Goal: Task Accomplishment & Management: Manage account settings

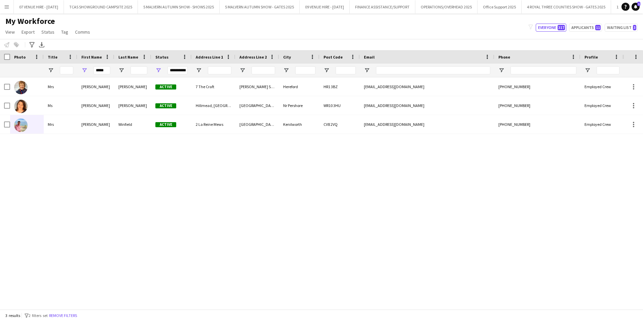
click at [5, 8] on app-icon "Menu" at bounding box center [6, 6] width 5 height 5
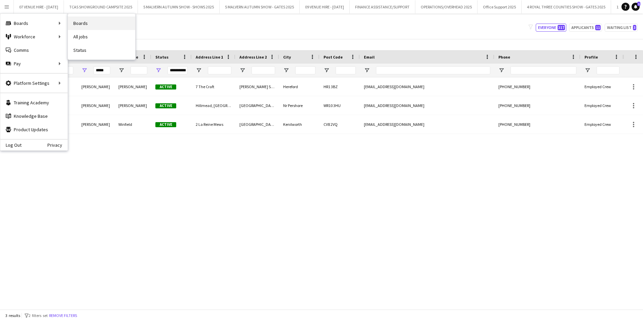
click at [78, 23] on link "Boards" at bounding box center [101, 22] width 67 height 13
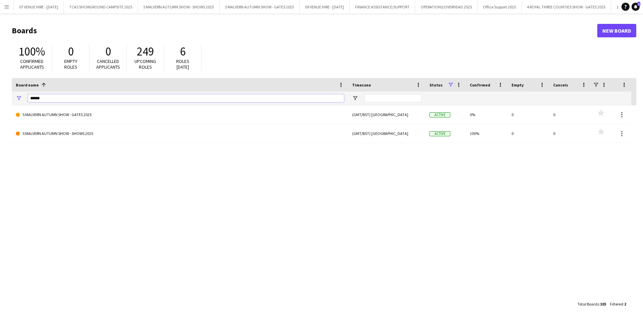
drag, startPoint x: 53, startPoint y: 96, endPoint x: 19, endPoint y: 89, distance: 34.2
click at [20, 89] on div "Board name 1 Timezone Status Confirmed" at bounding box center [322, 91] width 620 height 27
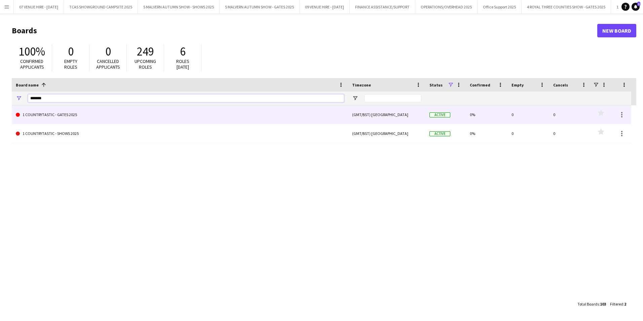
type input "*******"
click at [27, 114] on link "1 COUNTRYTASTIC - GATES 2025" at bounding box center [180, 114] width 328 height 19
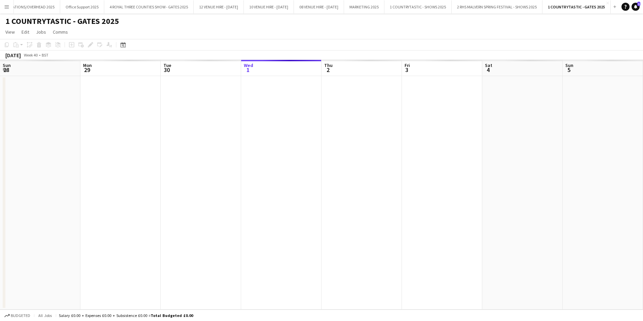
scroll to position [0, 161]
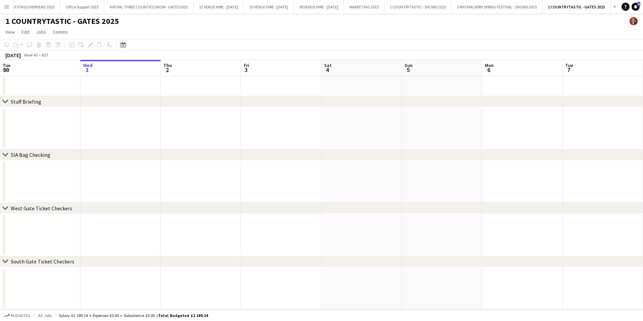
click at [122, 43] on icon at bounding box center [122, 44] width 5 height 5
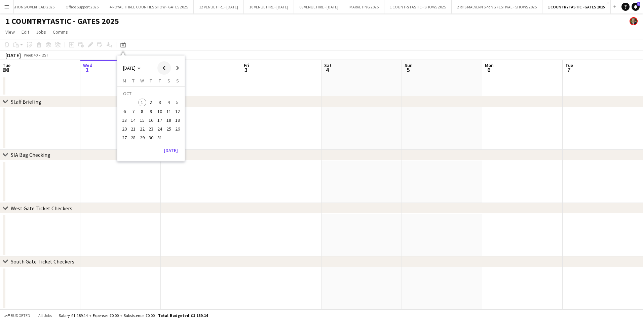
click at [163, 66] on span "Previous month" at bounding box center [163, 67] width 13 height 13
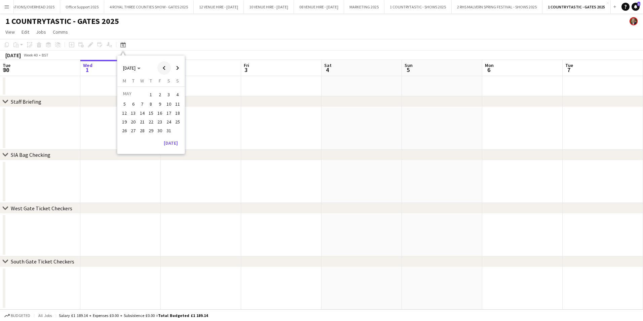
click at [165, 69] on span "Previous month" at bounding box center [163, 67] width 13 height 13
click at [176, 109] on span "13" at bounding box center [178, 111] width 8 height 8
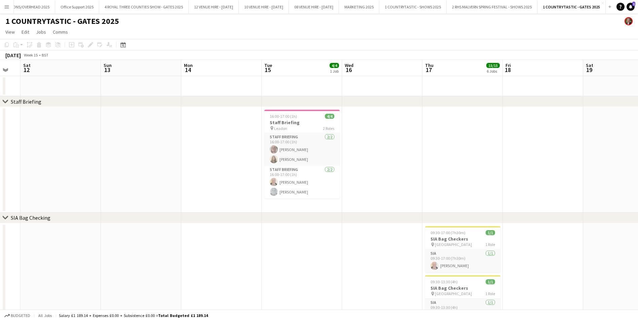
drag, startPoint x: 375, startPoint y: 120, endPoint x: 223, endPoint y: 126, distance: 151.9
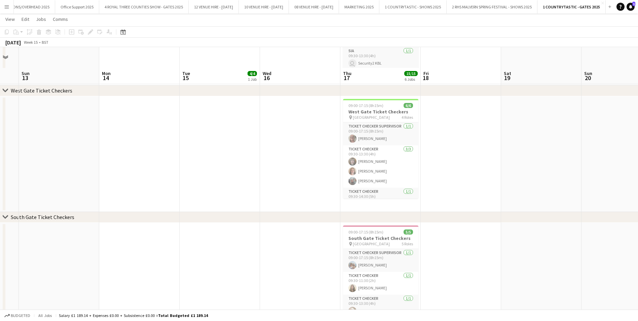
scroll to position [370, 0]
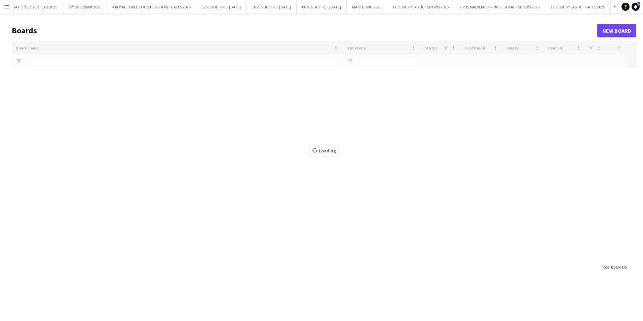
scroll to position [0, 481]
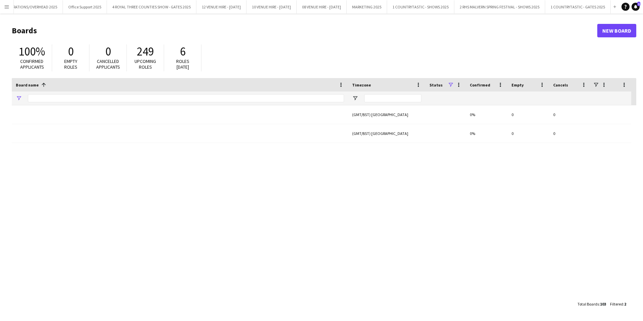
type input "*******"
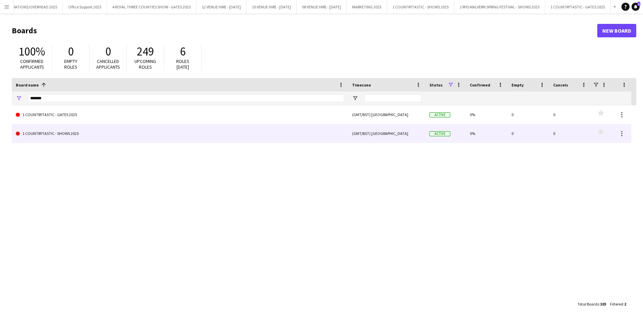
click at [51, 135] on link "1 COUNTRYTASTIC - SHOWS 2025" at bounding box center [180, 133] width 328 height 19
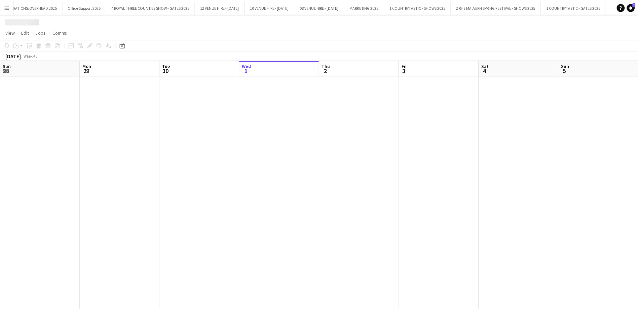
scroll to position [0, 161]
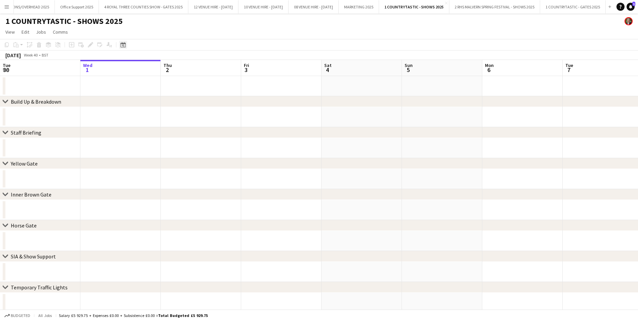
click at [123, 43] on icon at bounding box center [122, 44] width 5 height 5
click at [162, 66] on span "Previous month" at bounding box center [163, 67] width 13 height 13
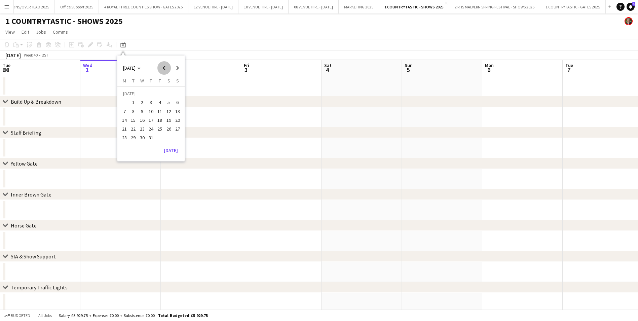
click at [162, 66] on span "Previous month" at bounding box center [163, 67] width 13 height 13
click at [177, 110] on span "13" at bounding box center [178, 111] width 8 height 8
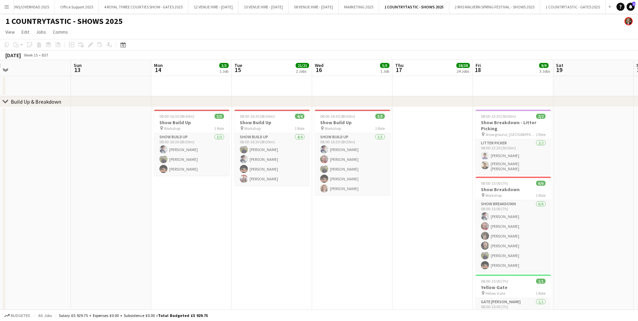
drag, startPoint x: 319, startPoint y: 116, endPoint x: 220, endPoint y: 117, distance: 99.6
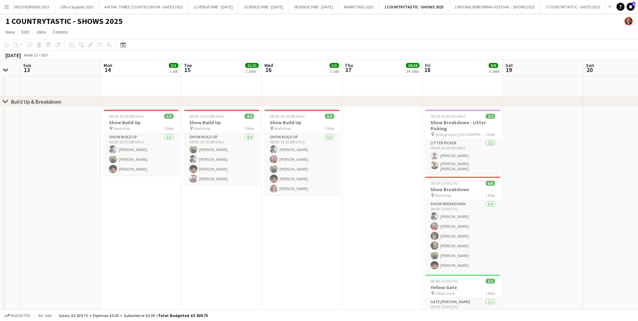
scroll to position [0, 227]
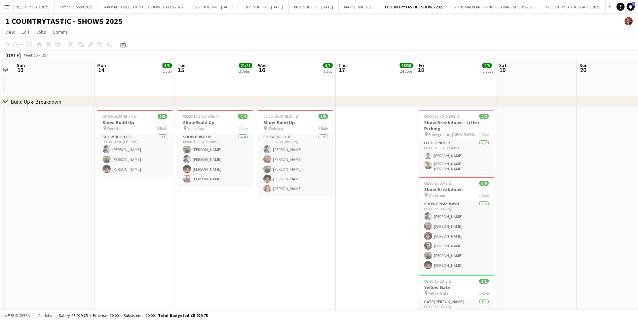
drag, startPoint x: 318, startPoint y: 118, endPoint x: 261, endPoint y: 119, distance: 56.9
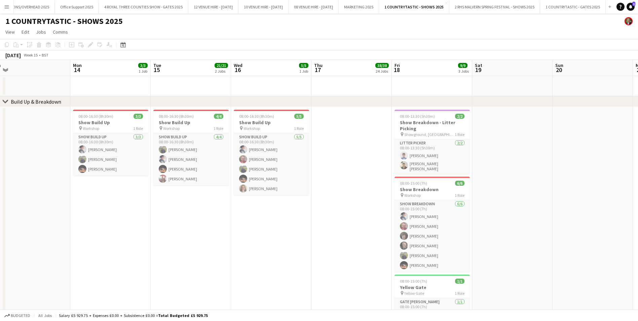
scroll to position [0, 256]
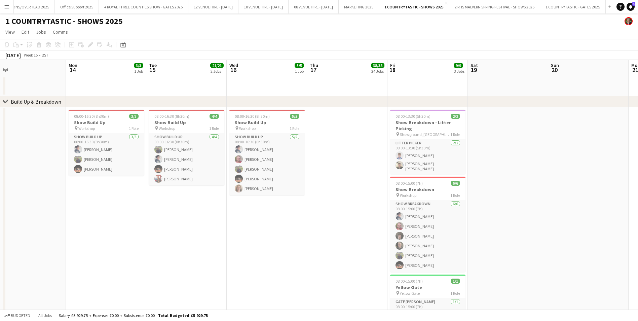
drag, startPoint x: 334, startPoint y: 125, endPoint x: 305, endPoint y: 126, distance: 28.6
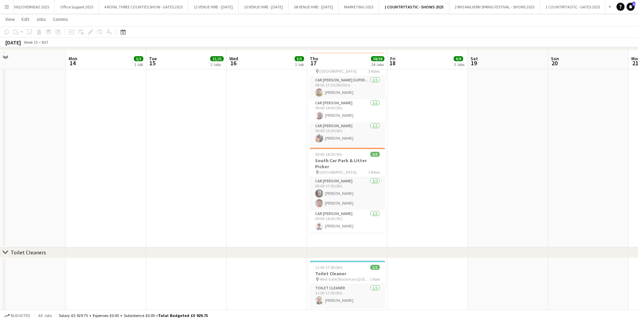
scroll to position [2030, 0]
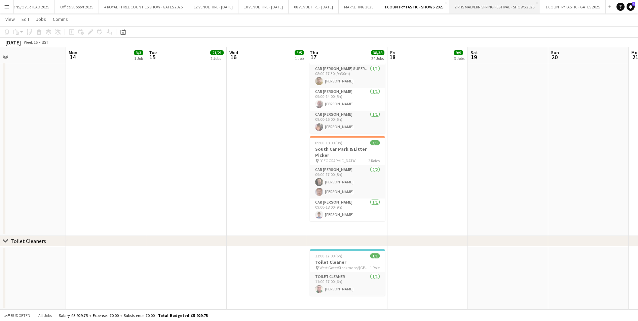
click at [495, 6] on button "2 RHS MALVERN SPRING FESTIVAL - SHOWS 2025 Close" at bounding box center [495, 6] width 91 height 13
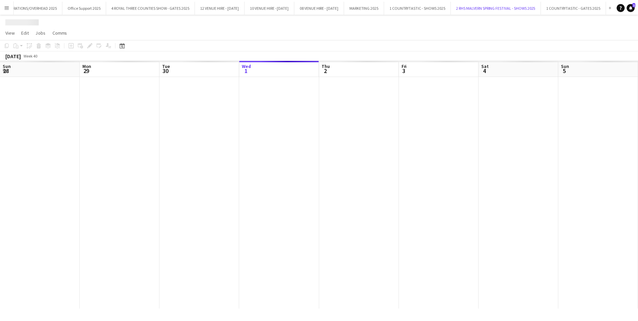
scroll to position [0, 161]
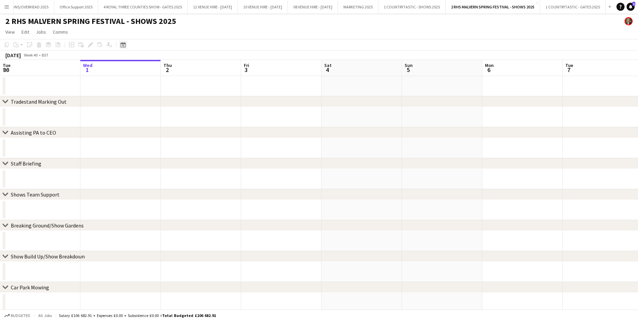
click at [126, 46] on div "Date picker" at bounding box center [123, 45] width 8 height 8
click at [162, 68] on span "Previous month" at bounding box center [163, 67] width 13 height 13
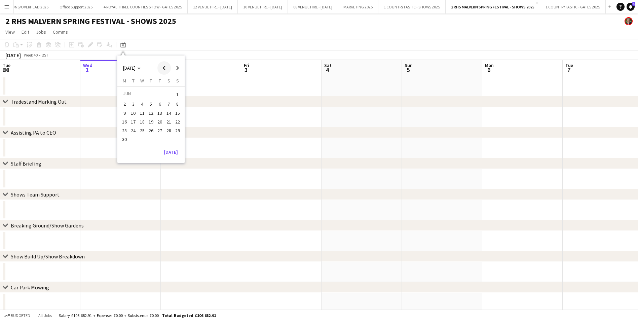
click at [162, 68] on span "Previous month" at bounding box center [163, 67] width 13 height 13
click at [175, 102] on span "11" at bounding box center [178, 104] width 8 height 8
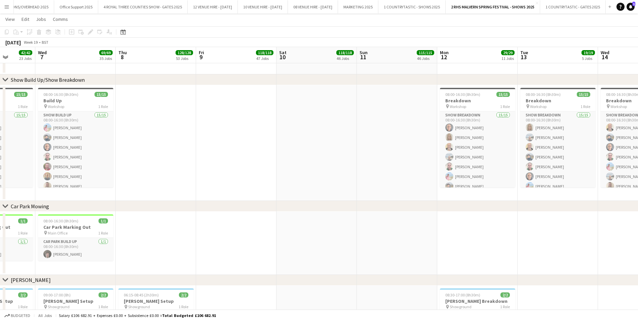
scroll to position [0, 183]
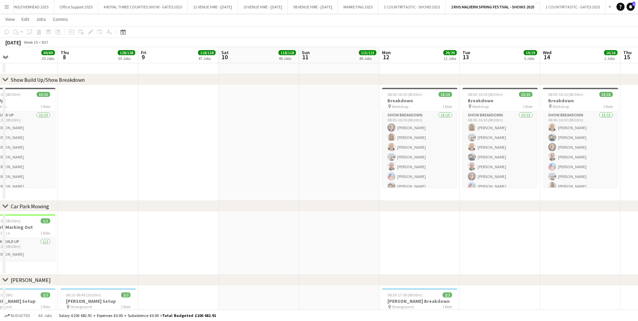
drag, startPoint x: 227, startPoint y: 125, endPoint x: 356, endPoint y: 130, distance: 128.6
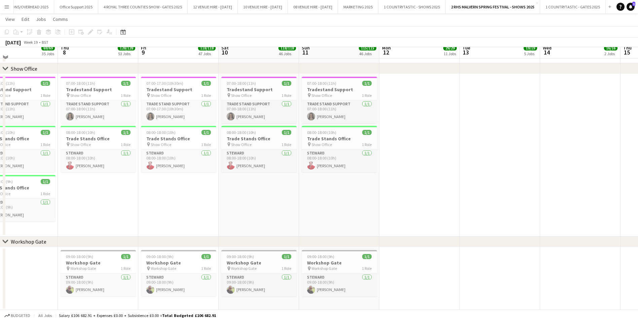
scroll to position [4143, 0]
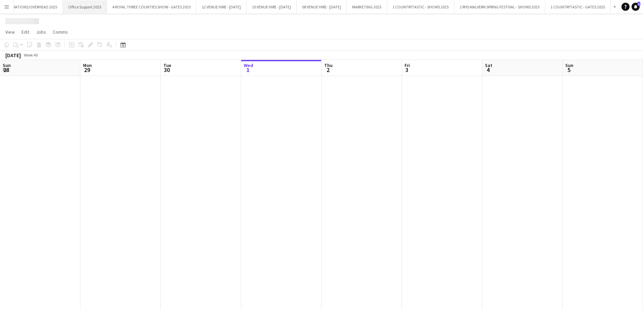
scroll to position [0, 161]
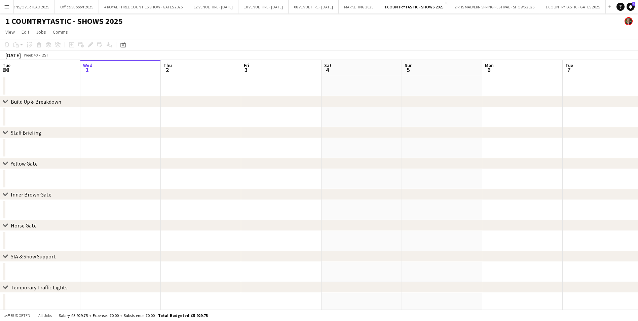
click at [7, 7] on app-icon "Menu" at bounding box center [6, 6] width 5 height 5
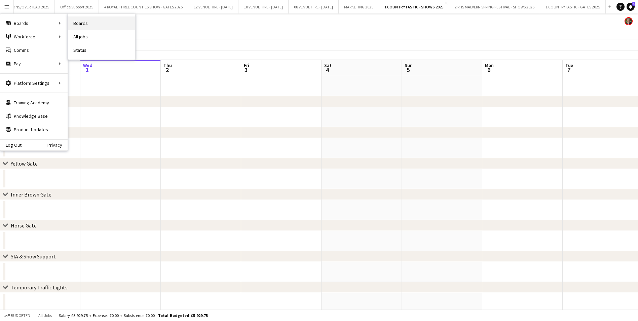
click at [77, 23] on link "Boards" at bounding box center [101, 22] width 67 height 13
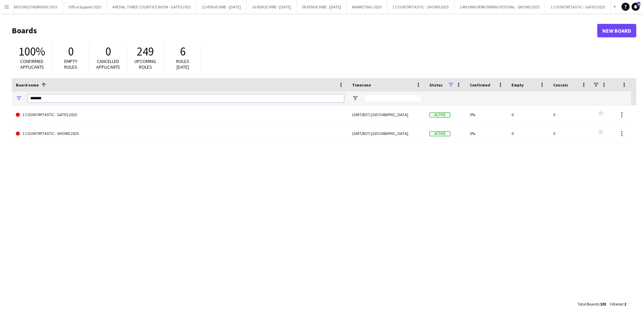
drag, startPoint x: 62, startPoint y: 96, endPoint x: 33, endPoint y: 94, distance: 28.3
click at [33, 94] on input "*******" at bounding box center [186, 98] width 316 height 8
type input "*"
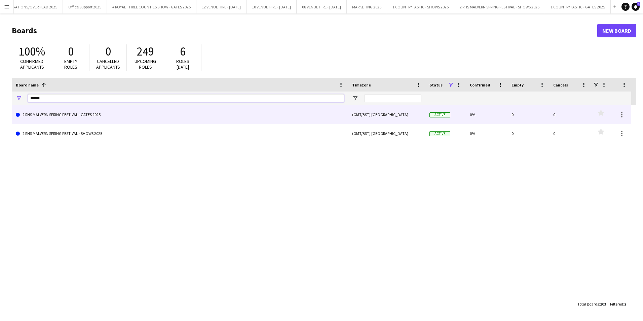
type input "******"
click at [50, 112] on link "2 RHS MALVERN SPRING FESTIVAL - GATES 2025" at bounding box center [180, 114] width 328 height 19
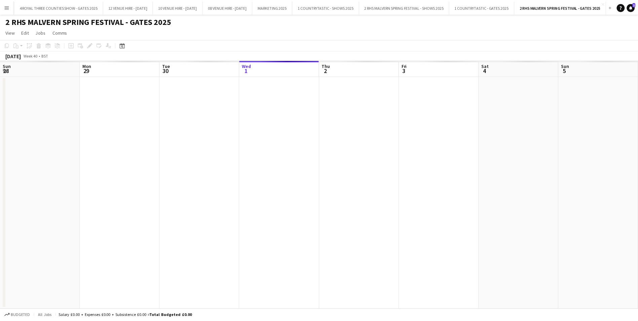
scroll to position [0, 161]
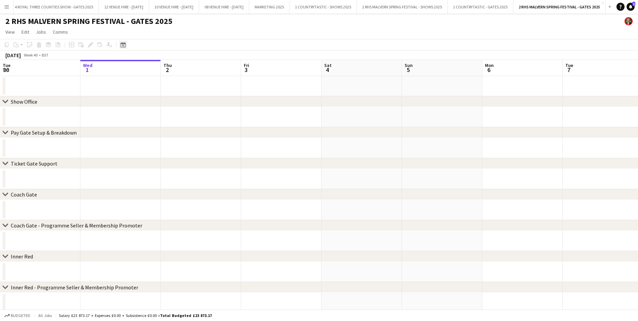
click at [121, 46] on icon "Date picker" at bounding box center [122, 44] width 5 height 5
click at [163, 66] on span "Previous month" at bounding box center [163, 67] width 13 height 13
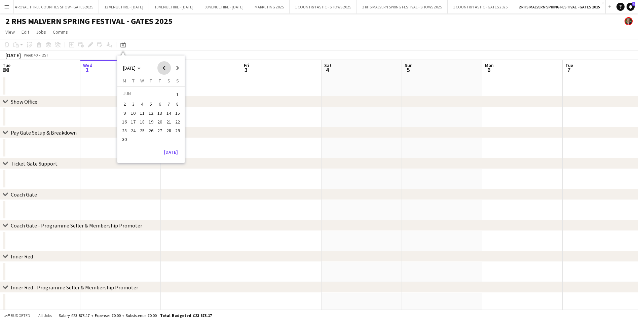
click at [163, 66] on span "Previous month" at bounding box center [163, 67] width 13 height 13
click at [177, 104] on span "11" at bounding box center [178, 104] width 8 height 8
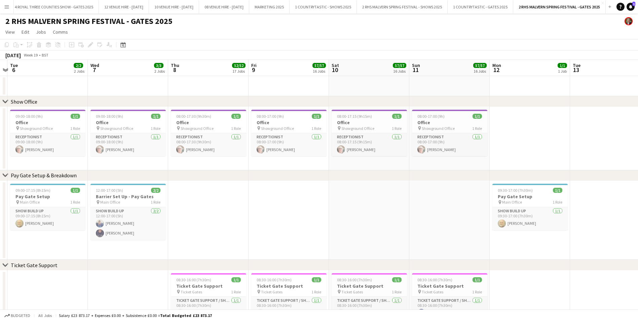
scroll to position [0, 203]
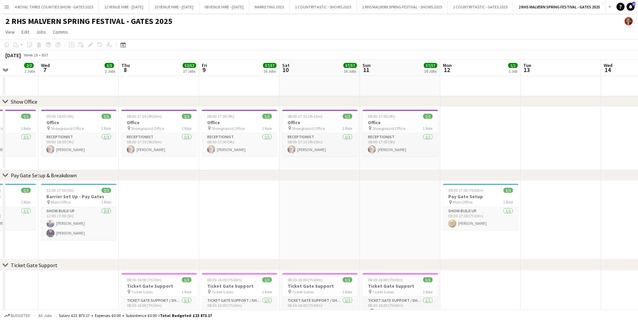
drag, startPoint x: 203, startPoint y: 125, endPoint x: 389, endPoint y: 157, distance: 188.7
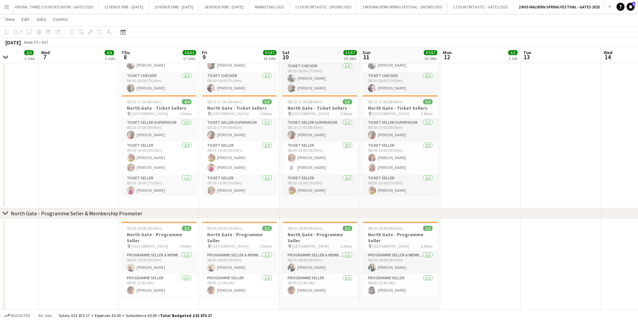
scroll to position [1593, 0]
click at [7, 5] on app-icon "Menu" at bounding box center [6, 6] width 5 height 5
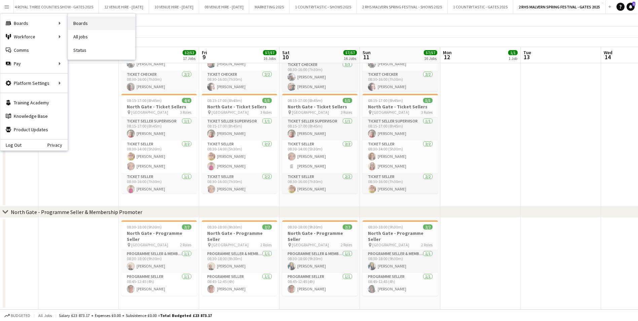
click at [84, 19] on link "Boards" at bounding box center [101, 22] width 67 height 13
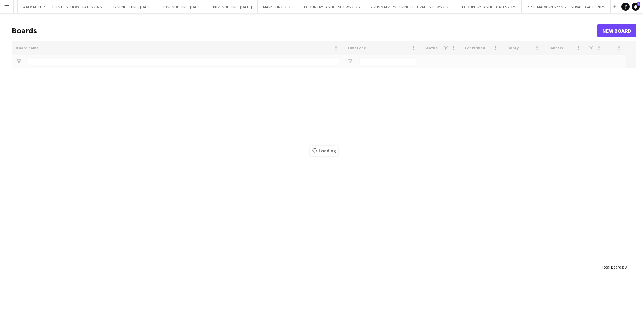
scroll to position [0, 571]
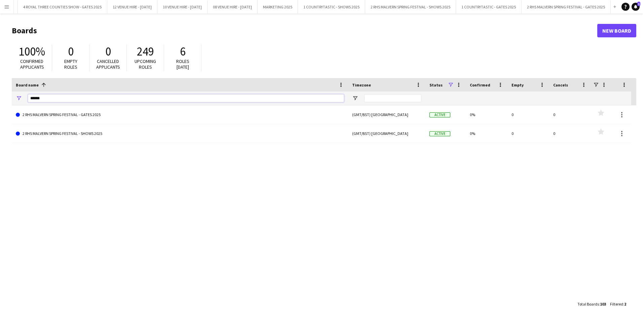
drag, startPoint x: 52, startPoint y: 97, endPoint x: 28, endPoint y: 94, distance: 24.8
click at [28, 94] on div "******" at bounding box center [180, 98] width 336 height 13
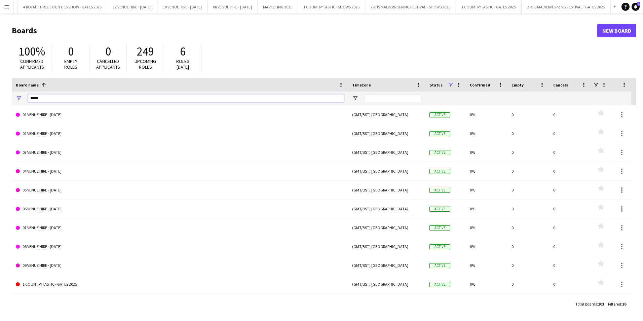
type input "*****"
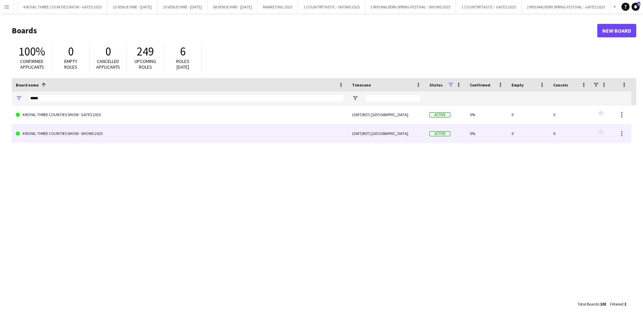
click at [46, 132] on link "4 ROYAL THREE COUNTIES SHOW - SHOWS 2025" at bounding box center [180, 133] width 328 height 19
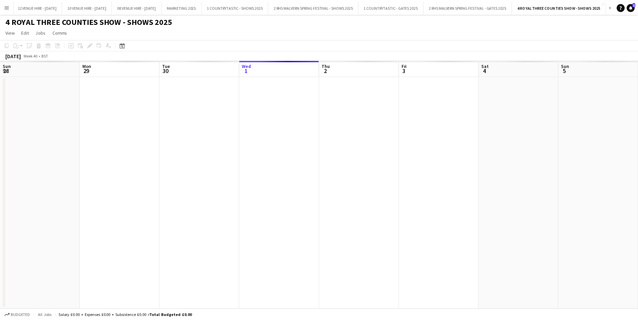
scroll to position [0, 161]
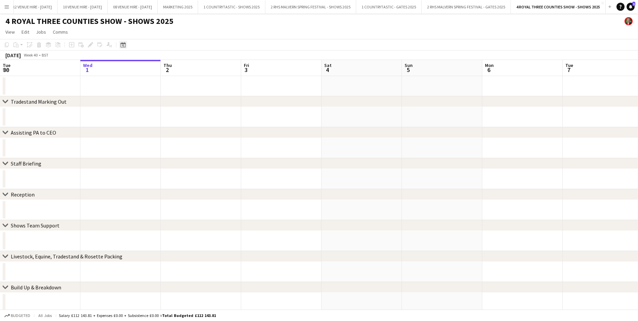
click at [121, 47] on icon "Date picker" at bounding box center [122, 44] width 5 height 5
click at [162, 67] on span "Previous month" at bounding box center [163, 67] width 13 height 13
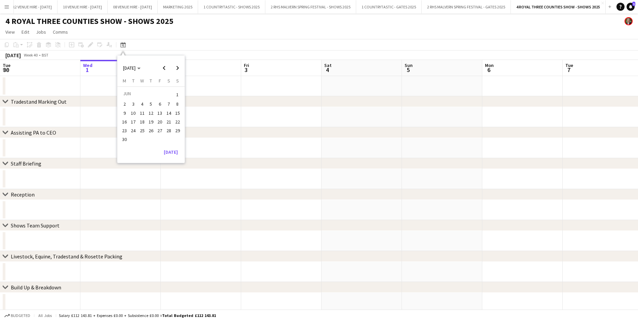
click at [179, 111] on span "15" at bounding box center [178, 113] width 8 height 8
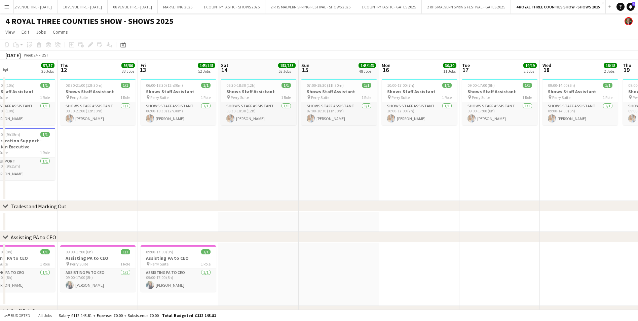
drag, startPoint x: 243, startPoint y: 96, endPoint x: 357, endPoint y: 121, distance: 116.7
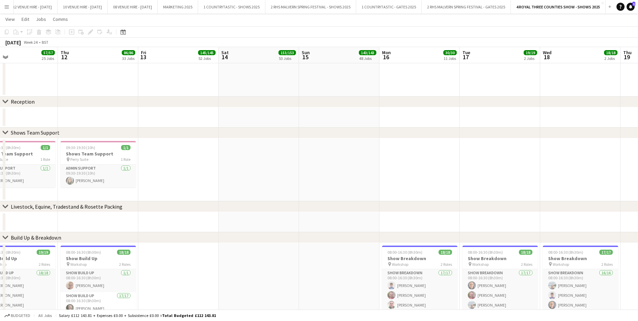
scroll to position [0, 186]
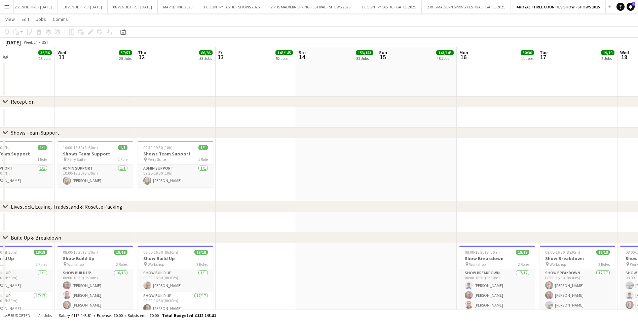
drag, startPoint x: 193, startPoint y: 155, endPoint x: 271, endPoint y: 150, distance: 77.6
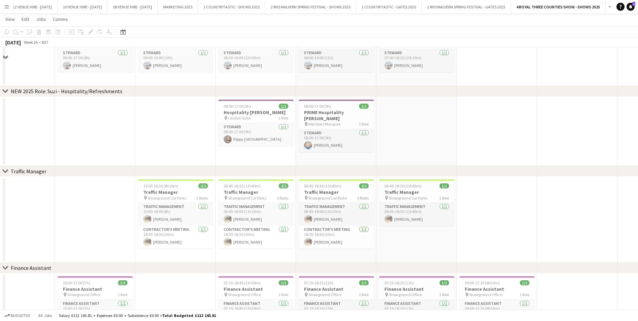
scroll to position [5108, 0]
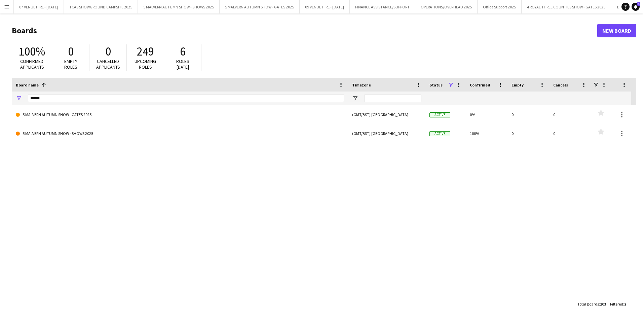
click at [6, 7] on app-icon "Menu" at bounding box center [6, 6] width 5 height 5
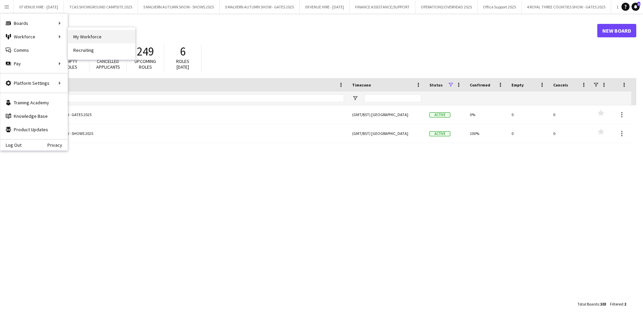
click at [80, 37] on link "My Workforce" at bounding box center [101, 36] width 67 height 13
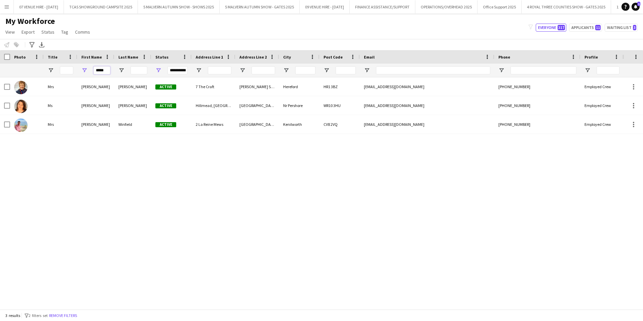
drag, startPoint x: 108, startPoint y: 69, endPoint x: 55, endPoint y: 60, distance: 53.3
click at [59, 62] on div "Workforce Details Photo Title" at bounding box center [326, 63] width 652 height 27
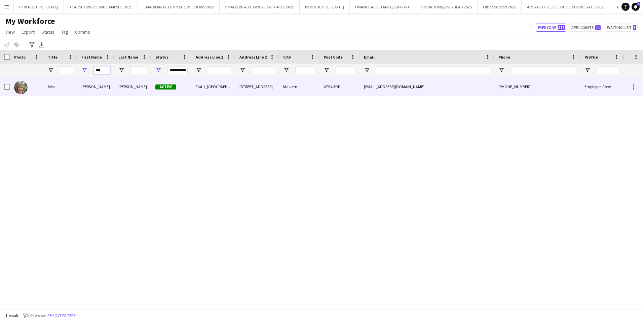
type input "***"
click at [17, 88] on img at bounding box center [20, 87] width 13 height 13
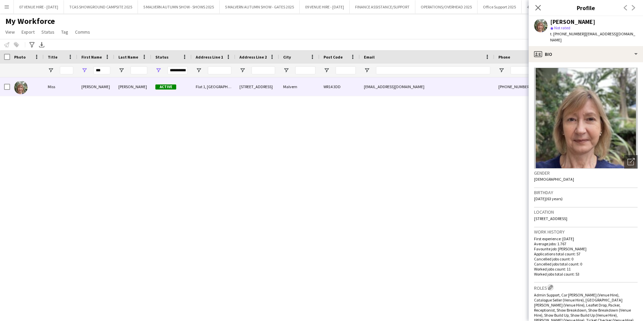
click at [423, 200] on app-icon "Edit crew company roles" at bounding box center [550, 287] width 5 height 5
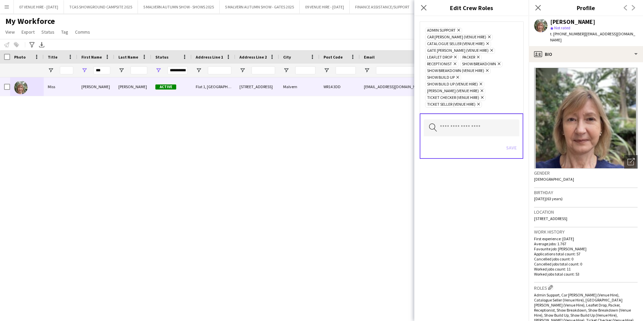
click at [423, 64] on icon "Remove" at bounding box center [498, 64] width 4 height 4
click at [423, 85] on icon "Remove" at bounding box center [480, 84] width 4 height 4
click at [423, 77] on icon "Remove" at bounding box center [457, 77] width 4 height 4
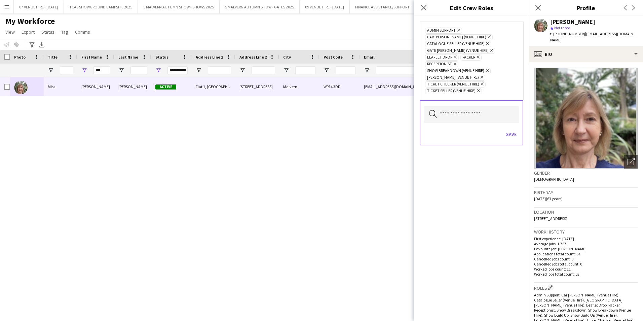
click at [423, 71] on icon "Remove" at bounding box center [487, 70] width 4 height 4
click at [423, 101] on input "text" at bounding box center [472, 107] width 96 height 17
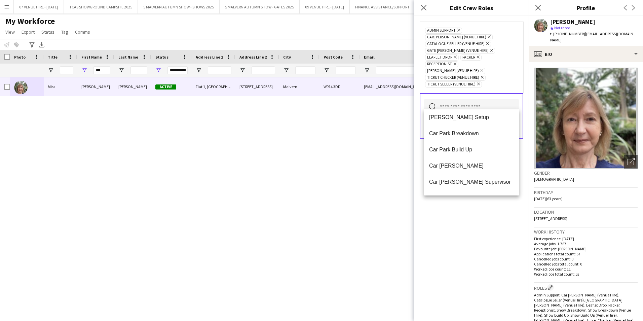
scroll to position [81, 0]
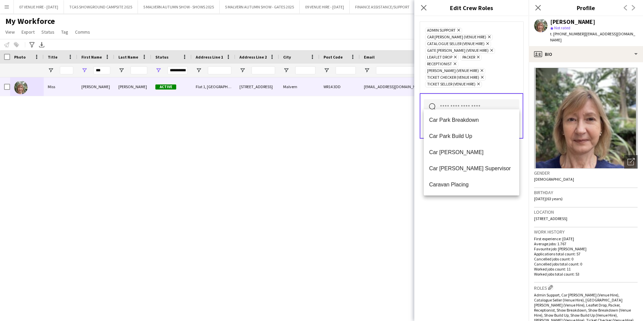
click at [423, 153] on span "Car [PERSON_NAME]" at bounding box center [471, 152] width 85 height 6
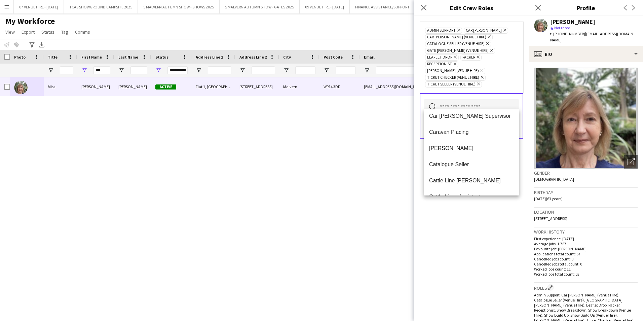
scroll to position [121, 0]
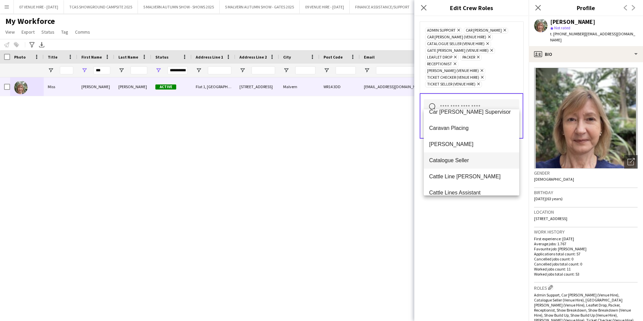
click at [423, 157] on span "Catalogue Seller" at bounding box center [471, 160] width 85 height 6
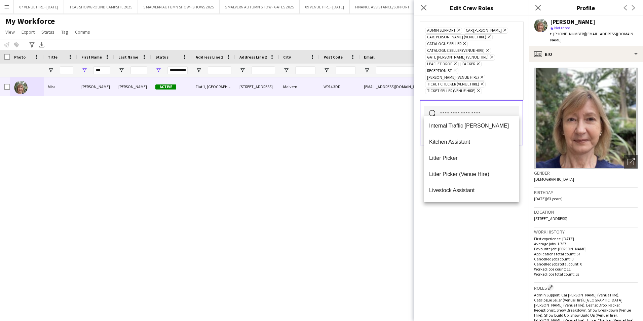
scroll to position [592, 0]
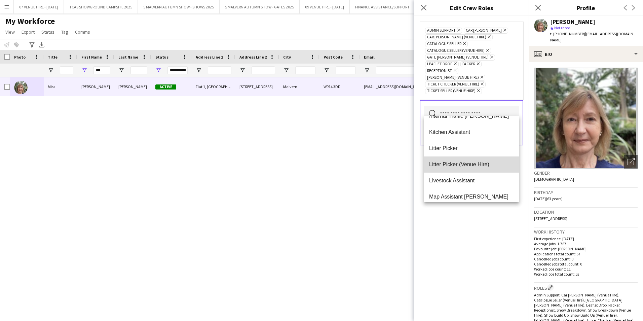
click at [423, 165] on span "Litter Picker (Venue Hire)" at bounding box center [471, 164] width 85 height 6
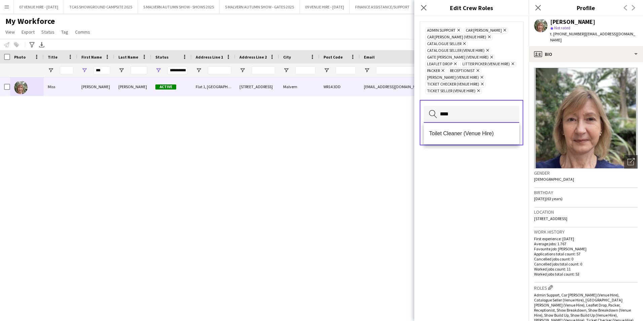
type input "*****"
drag, startPoint x: 461, startPoint y: 112, endPoint x: 440, endPoint y: 114, distance: 21.7
click at [423, 114] on input "*****" at bounding box center [472, 114] width 96 height 17
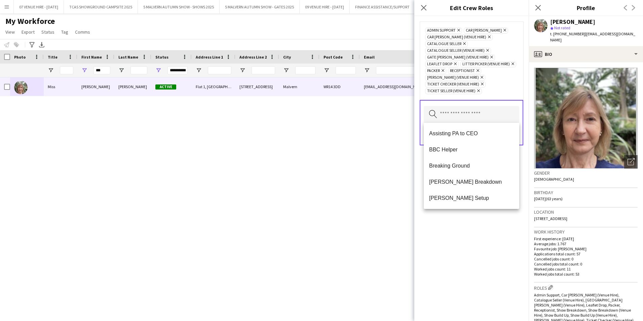
drag, startPoint x: 505, startPoint y: 226, endPoint x: 501, endPoint y: 227, distance: 4.2
click at [423, 200] on div "Admin Support Remove Car Parker Remove Car Parker (Venue Hire) Remove Catalogue…" at bounding box center [472, 168] width 114 height 305
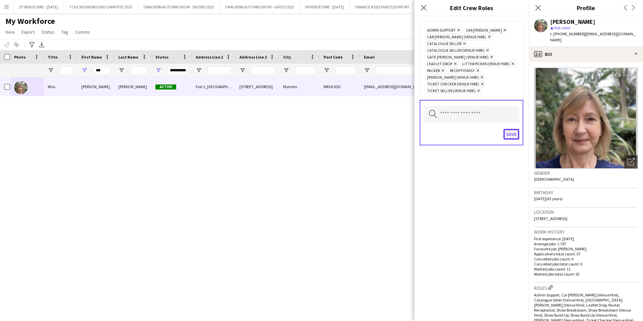
click at [423, 137] on button "Save" at bounding box center [512, 134] width 16 height 11
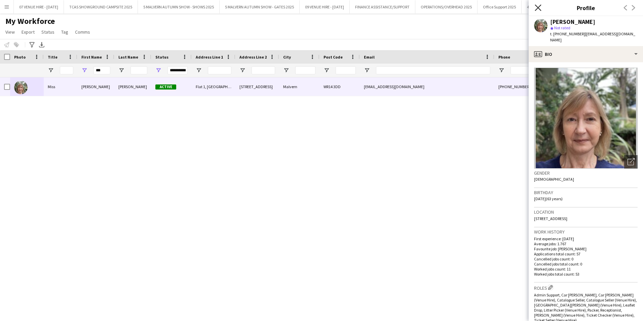
click at [423, 5] on icon "Close pop-in" at bounding box center [538, 7] width 6 height 6
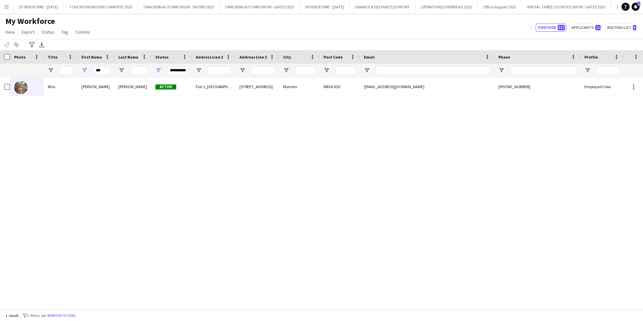
click at [9, 6] on app-icon "Menu" at bounding box center [6, 6] width 5 height 5
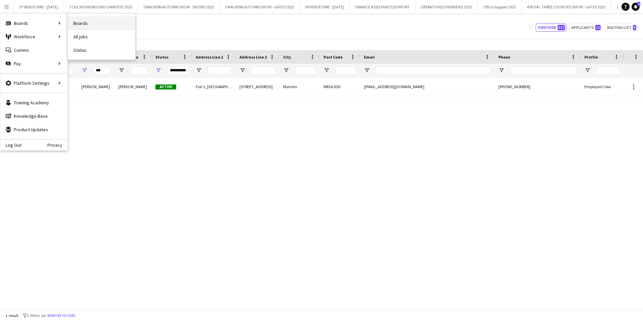
click at [84, 24] on link "Boards" at bounding box center [101, 22] width 67 height 13
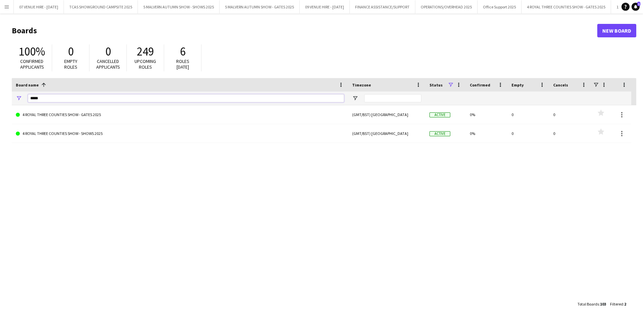
click at [54, 99] on input "*****" at bounding box center [186, 98] width 316 height 8
type input "*"
type input "*******"
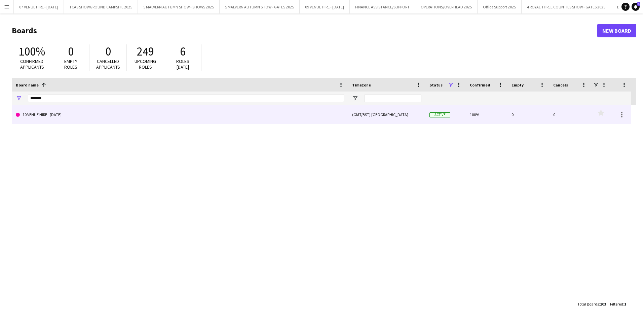
click at [42, 114] on link "10 VENUE HIRE - [DATE]" at bounding box center [180, 114] width 328 height 19
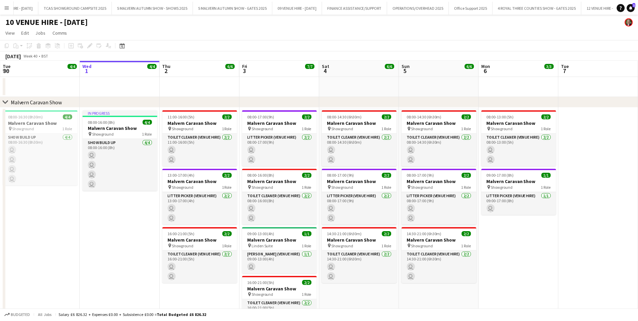
scroll to position [0, 148]
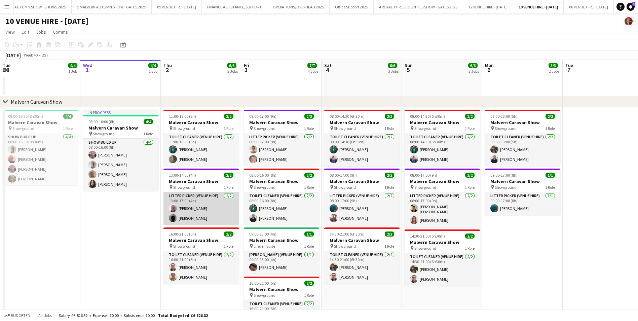
click at [188, 200] on app-card-role "Litter Picker (Venue Hire) 2/2 13:00-17:00 (4h) Roger Jones dave webber" at bounding box center [201, 208] width 75 height 33
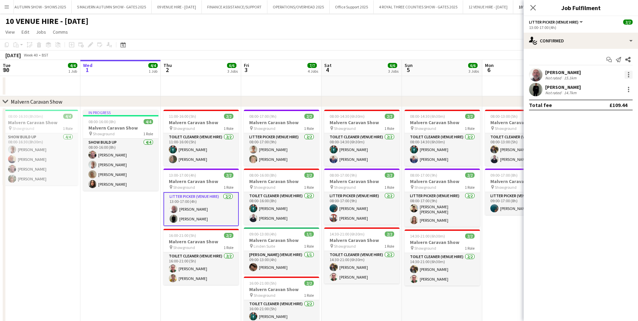
click at [423, 72] on div at bounding box center [629, 75] width 8 height 8
click at [423, 150] on span "Remove" at bounding box center [596, 152] width 20 height 6
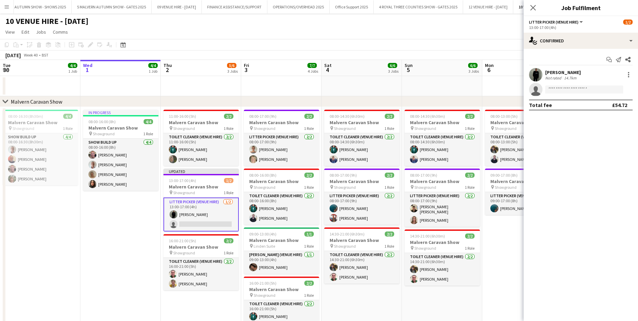
click at [127, 200] on app-date-cell "In progress 08:00-16:00 (8h) 4/4 Malvern Caravan Show pin Showground 1 Role Sho…" at bounding box center [120, 227] width 80 height 241
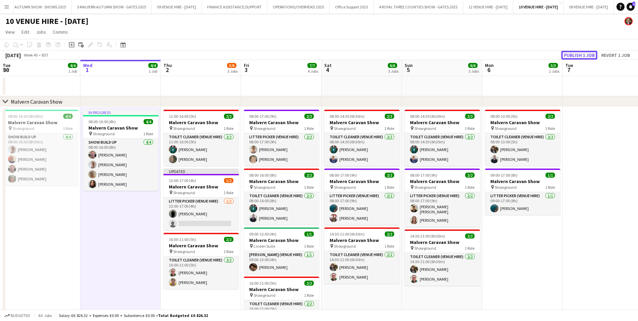
click at [423, 53] on button "Publish 1 job" at bounding box center [580, 55] width 36 height 9
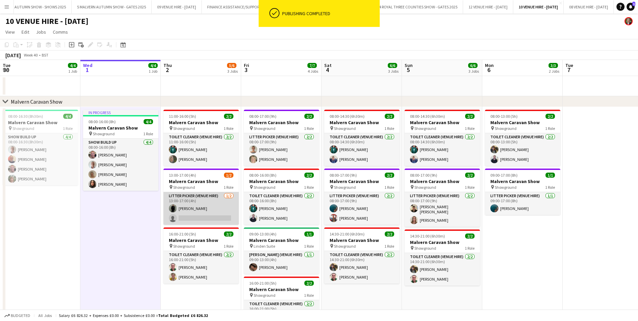
click at [200, 200] on app-card-role "Litter Picker (Venue Hire) 1/2 13:00-17:00 (4h) dave webber single-neutral-acti…" at bounding box center [201, 208] width 75 height 33
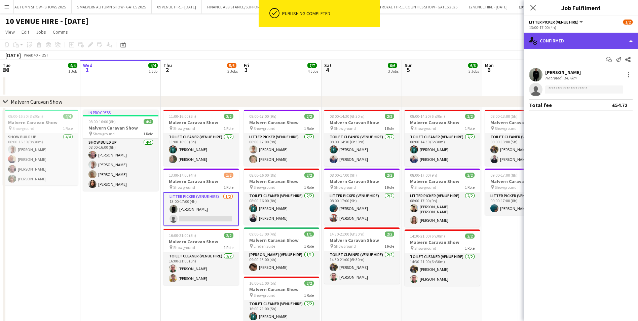
click at [423, 41] on div "single-neutral-actions-check-2 Confirmed" at bounding box center [581, 41] width 114 height 16
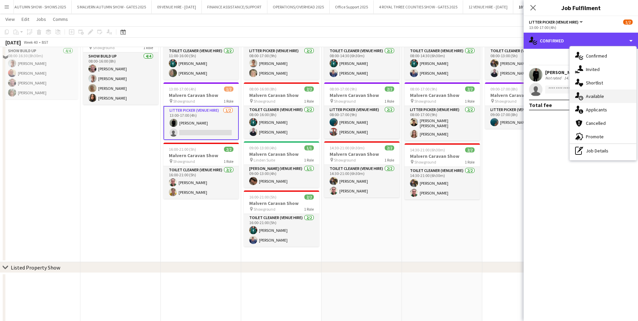
scroll to position [101, 0]
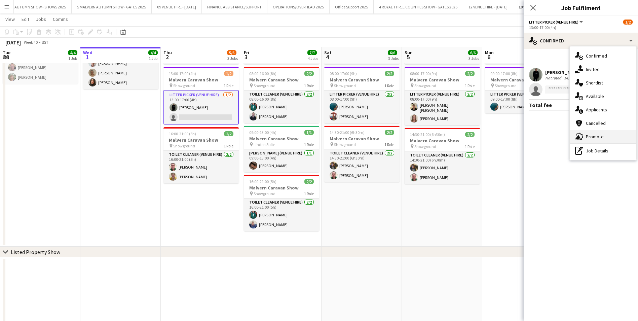
click at [423, 136] on span "Promote" at bounding box center [595, 137] width 18 height 6
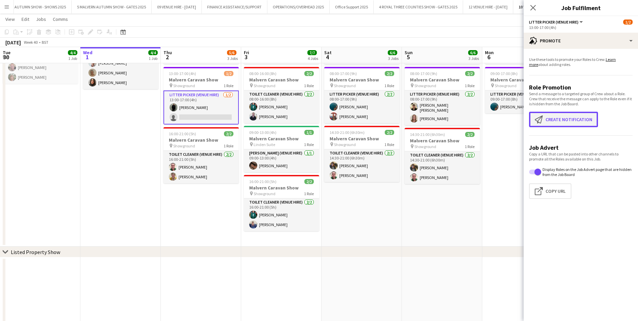
click at [423, 122] on button "Create notification Create notification" at bounding box center [563, 119] width 69 height 15
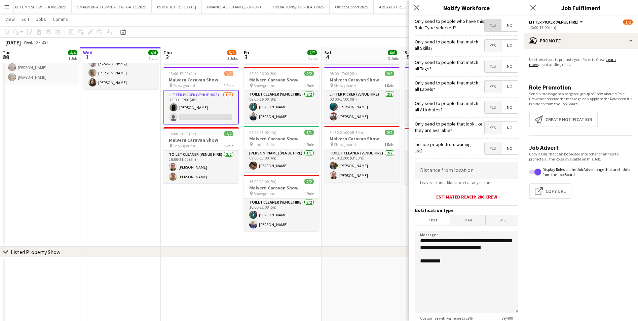
click at [423, 28] on span "Yes" at bounding box center [493, 25] width 16 height 12
click at [423, 47] on span "No" at bounding box center [510, 46] width 16 height 12
click at [423, 65] on span "No" at bounding box center [510, 66] width 16 height 12
click at [423, 87] on span "No" at bounding box center [510, 87] width 16 height 12
click at [423, 105] on span "No" at bounding box center [510, 107] width 16 height 12
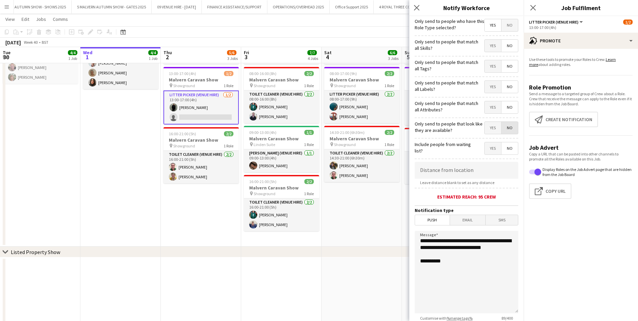
click at [423, 129] on span "No" at bounding box center [510, 128] width 16 height 12
click at [423, 151] on span "No" at bounding box center [510, 148] width 16 height 12
click at [423, 200] on span "Push" at bounding box center [432, 220] width 35 height 10
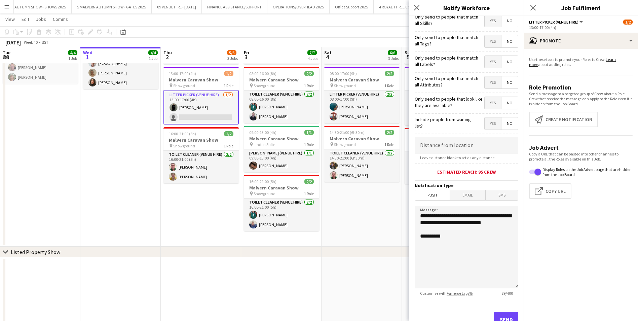
scroll to position [49, 0]
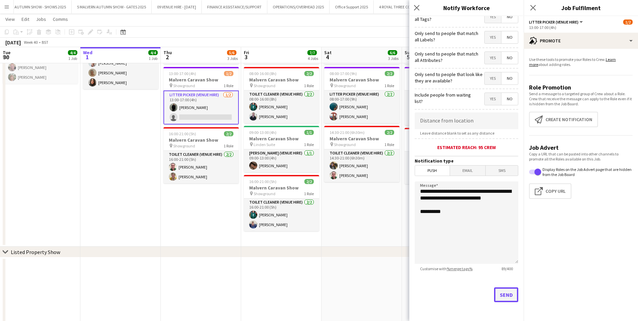
click at [423, 200] on button "Send" at bounding box center [506, 294] width 24 height 15
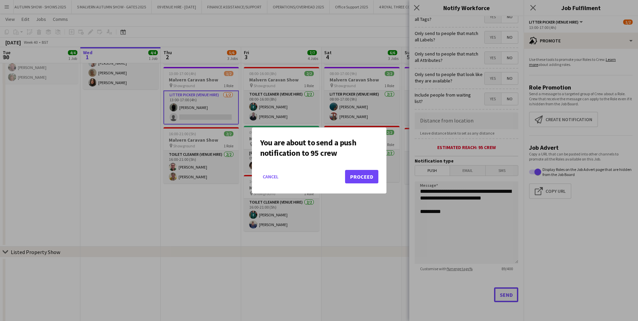
scroll to position [0, 0]
click at [367, 180] on button "Proceed" at bounding box center [361, 176] width 33 height 13
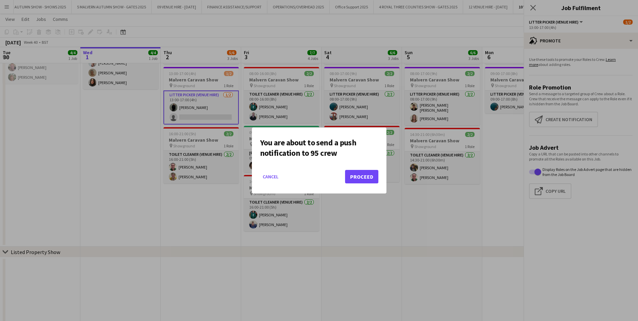
scroll to position [101, 0]
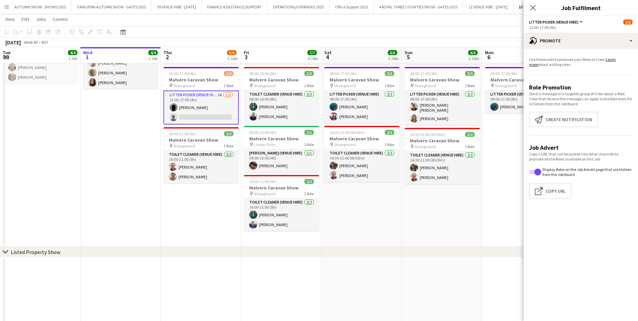
click at [193, 115] on app-card-role "Litter Picker (Venue Hire) 1A 1/2 13:00-17:00 (4h) dave webber single-neutral-a…" at bounding box center [201, 108] width 75 height 34
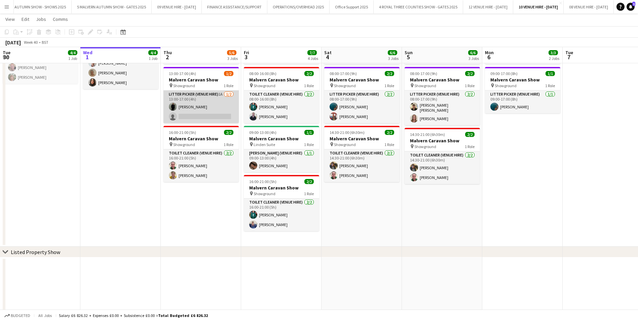
click at [222, 112] on app-card-role "Litter Picker (Venue Hire) 1A 1/2 13:00-17:00 (4h) dave webber single-neutral-a…" at bounding box center [201, 107] width 75 height 33
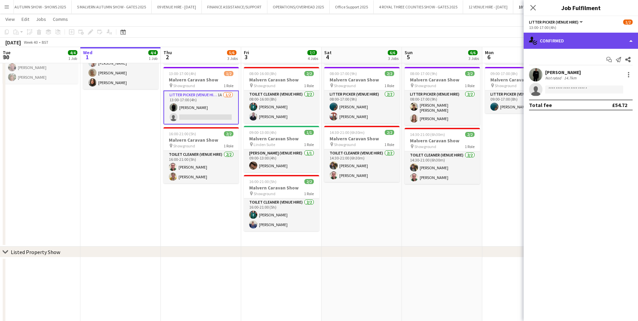
click at [423, 43] on div "single-neutral-actions-check-2 Confirmed" at bounding box center [581, 41] width 114 height 16
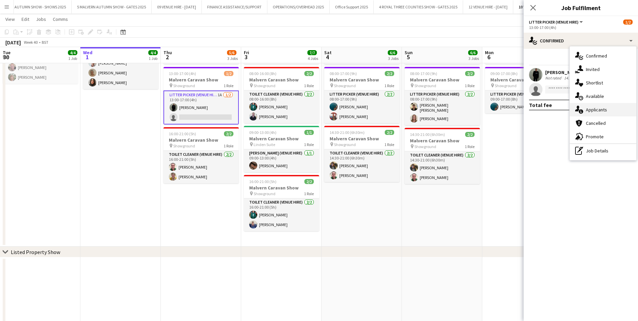
click at [423, 109] on span "Applicants" at bounding box center [596, 110] width 21 height 6
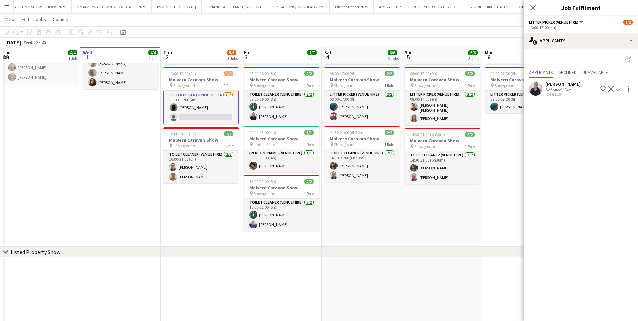
click at [423, 88] on app-icon "Confirm" at bounding box center [619, 88] width 5 height 5
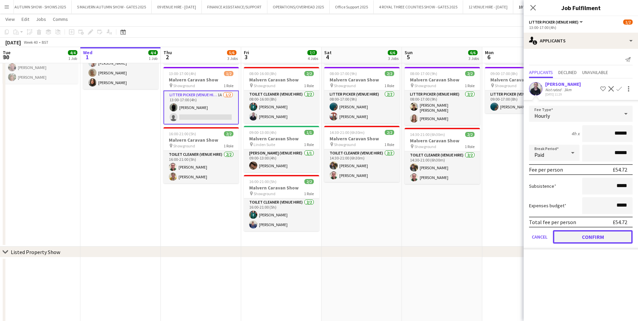
click at [423, 200] on button "Confirm" at bounding box center [593, 236] width 80 height 13
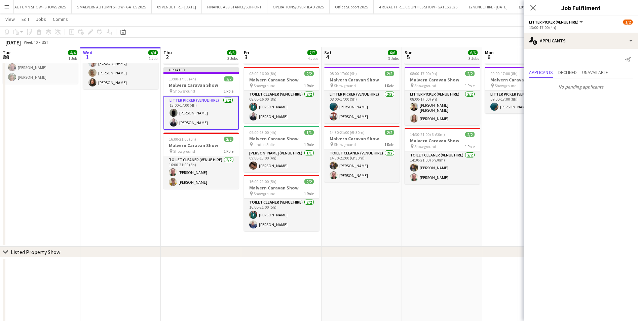
click at [423, 200] on app-date-cell "08:00-13:00 (5h) 2/2 Malvern Caravan Show pin Showground 1 Role Toilet Cleaner …" at bounding box center [522, 125] width 80 height 241
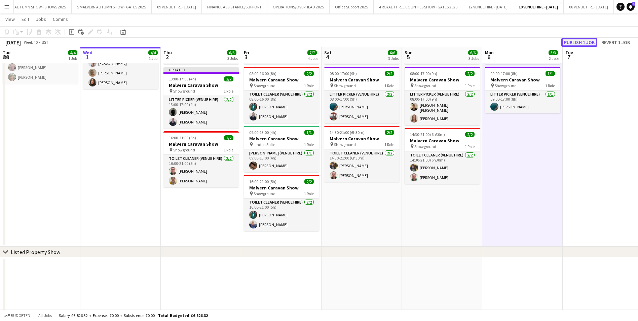
click at [423, 40] on button "Publish 1 job" at bounding box center [580, 42] width 36 height 9
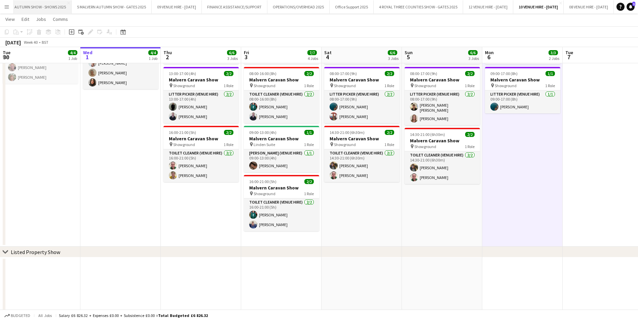
click at [45, 8] on button "5 MALVERN AUTUMN SHOW - SHOWS 2025 Close" at bounding box center [31, 6] width 82 height 13
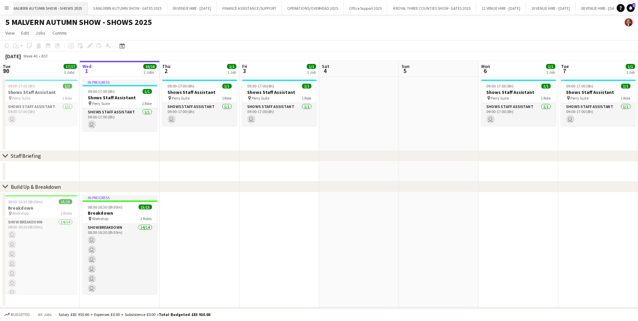
scroll to position [0, 130]
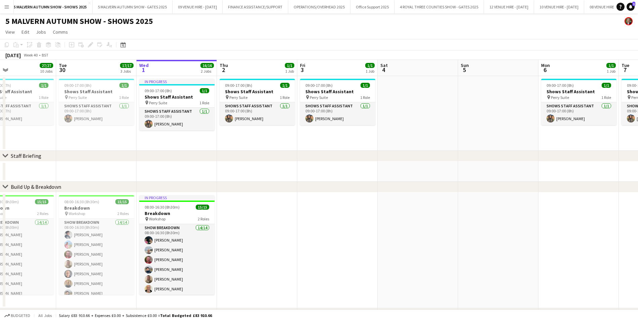
drag, startPoint x: 96, startPoint y: 91, endPoint x: 155, endPoint y: 93, distance: 58.6
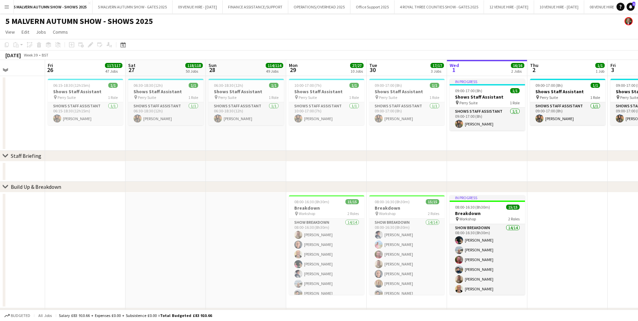
drag, startPoint x: 99, startPoint y: 98, endPoint x: 305, endPoint y: 104, distance: 206.3
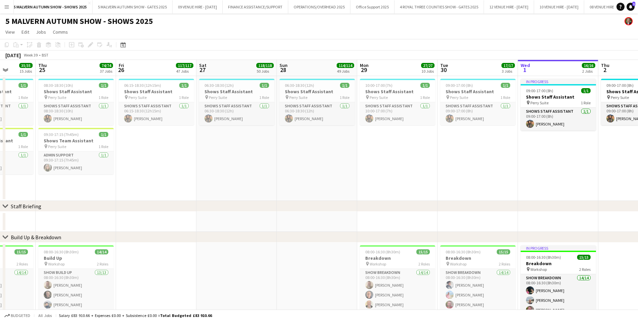
drag, startPoint x: 84, startPoint y: 92, endPoint x: 257, endPoint y: 94, distance: 173.0
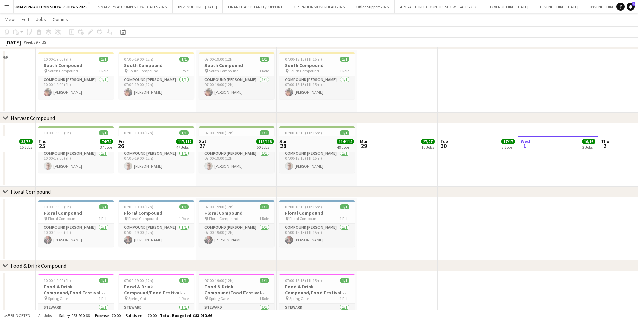
scroll to position [2715, 0]
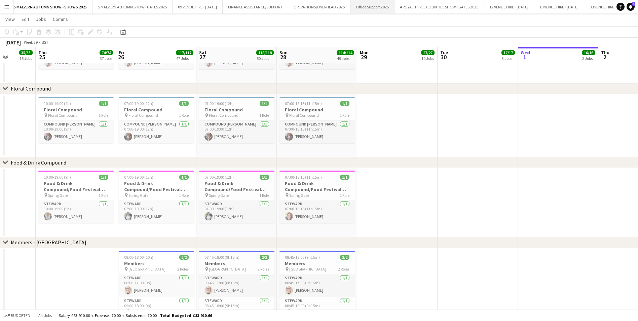
click at [395, 6] on button "Office Support 2025 Close" at bounding box center [373, 6] width 44 height 13
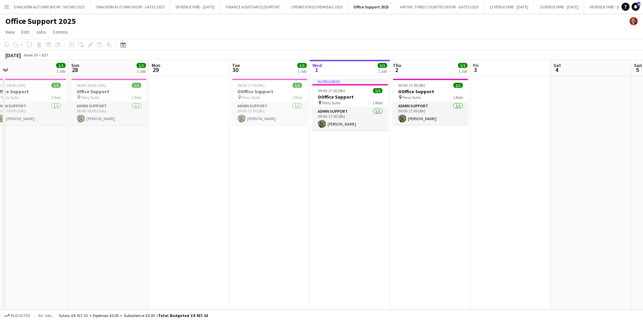
scroll to position [0, 200]
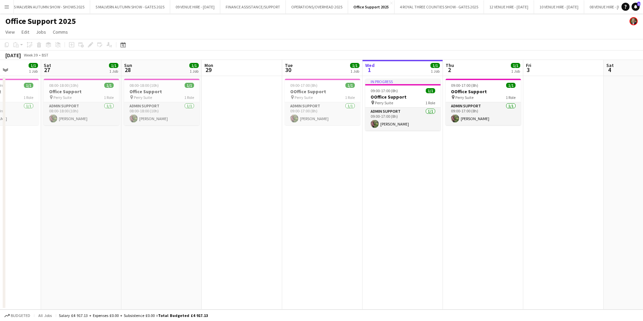
drag, startPoint x: 110, startPoint y: 92, endPoint x: 392, endPoint y: 94, distance: 282.3
click at [392, 94] on app-calendar-viewport "Wed 24 1/1 1 Job Thu 25 1/1 1 Job Fri 26 1/1 1 Job Sat 27 1/1 1 Job Sun 28 1/1 …" at bounding box center [321, 185] width 643 height 250
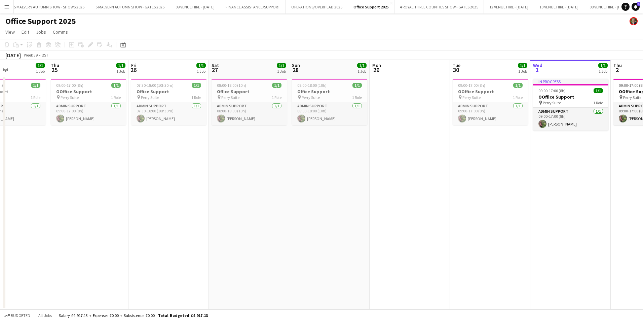
scroll to position [0, 160]
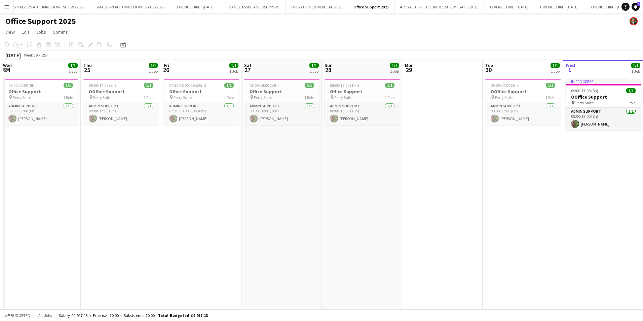
drag, startPoint x: 155, startPoint y: 87, endPoint x: 356, endPoint y: 84, distance: 200.5
click at [356, 84] on app-calendar-viewport "Mon 22 1/1 1 Job Tue 23 1/1 1 Job Wed 24 1/1 1 Job Thu 25 1/1 1 Job Fri 26 1/1 …" at bounding box center [321, 185] width 643 height 250
click at [197, 89] on h3 "Office Support" at bounding box center [201, 91] width 75 height 6
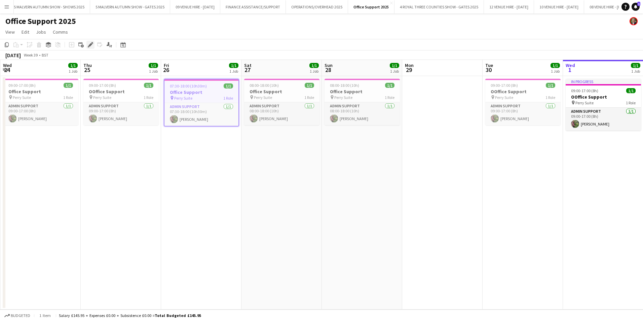
click at [88, 43] on icon "Edit" at bounding box center [90, 44] width 5 height 5
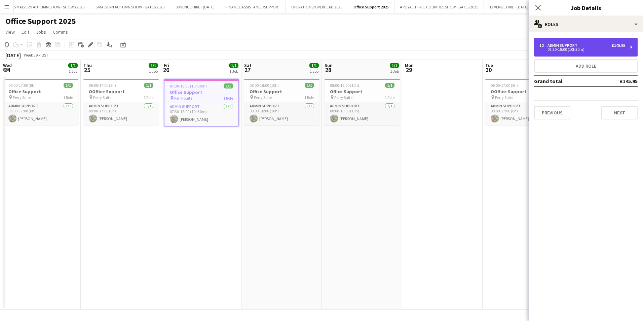
click at [423, 46] on div "Admin Support" at bounding box center [564, 45] width 33 height 5
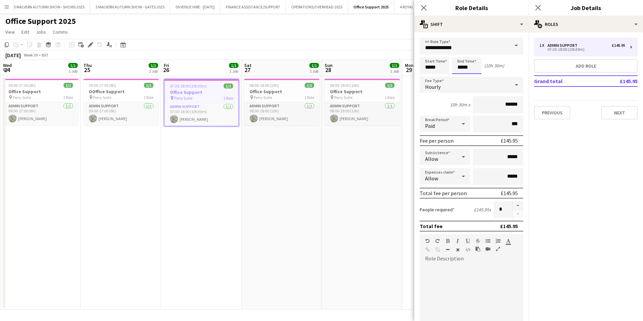
click at [423, 66] on body "Menu Boards Boards Boards All jobs Status Workforce Workforce My Workforce Recr…" at bounding box center [321, 160] width 643 height 321
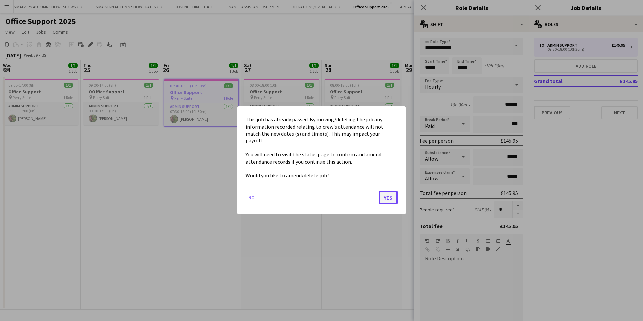
click at [389, 194] on button "Yes" at bounding box center [388, 197] width 19 height 13
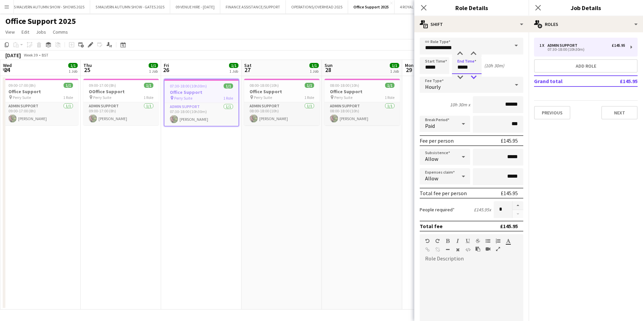
type input "*****"
click at [423, 78] on div at bounding box center [473, 77] width 13 height 7
click at [224, 164] on app-date-cell "07:30-18:00 (10h30m) 1/1 Office Support pin Perry Suite 1 Role Admin Support 1/…" at bounding box center [201, 193] width 80 height 234
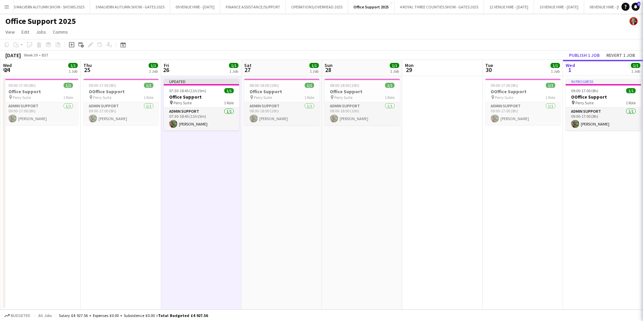
scroll to position [0, 159]
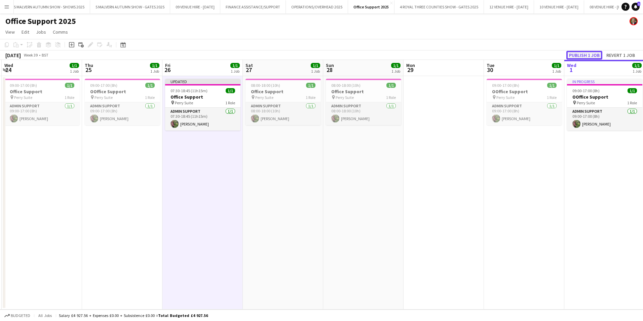
click at [423, 56] on button "Publish 1 job" at bounding box center [585, 55] width 36 height 9
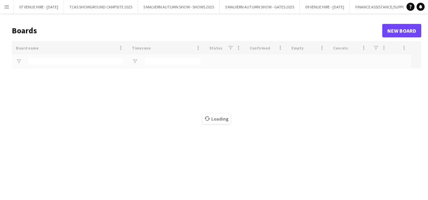
type input "*******"
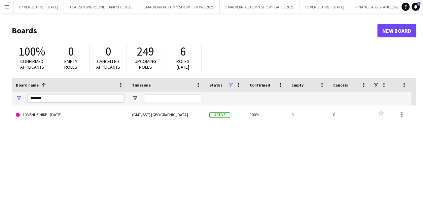
drag, startPoint x: 50, startPoint y: 98, endPoint x: 23, endPoint y: 98, distance: 27.3
click at [26, 97] on div "*******" at bounding box center [70, 98] width 116 height 13
